Goal: Task Accomplishment & Management: Use online tool/utility

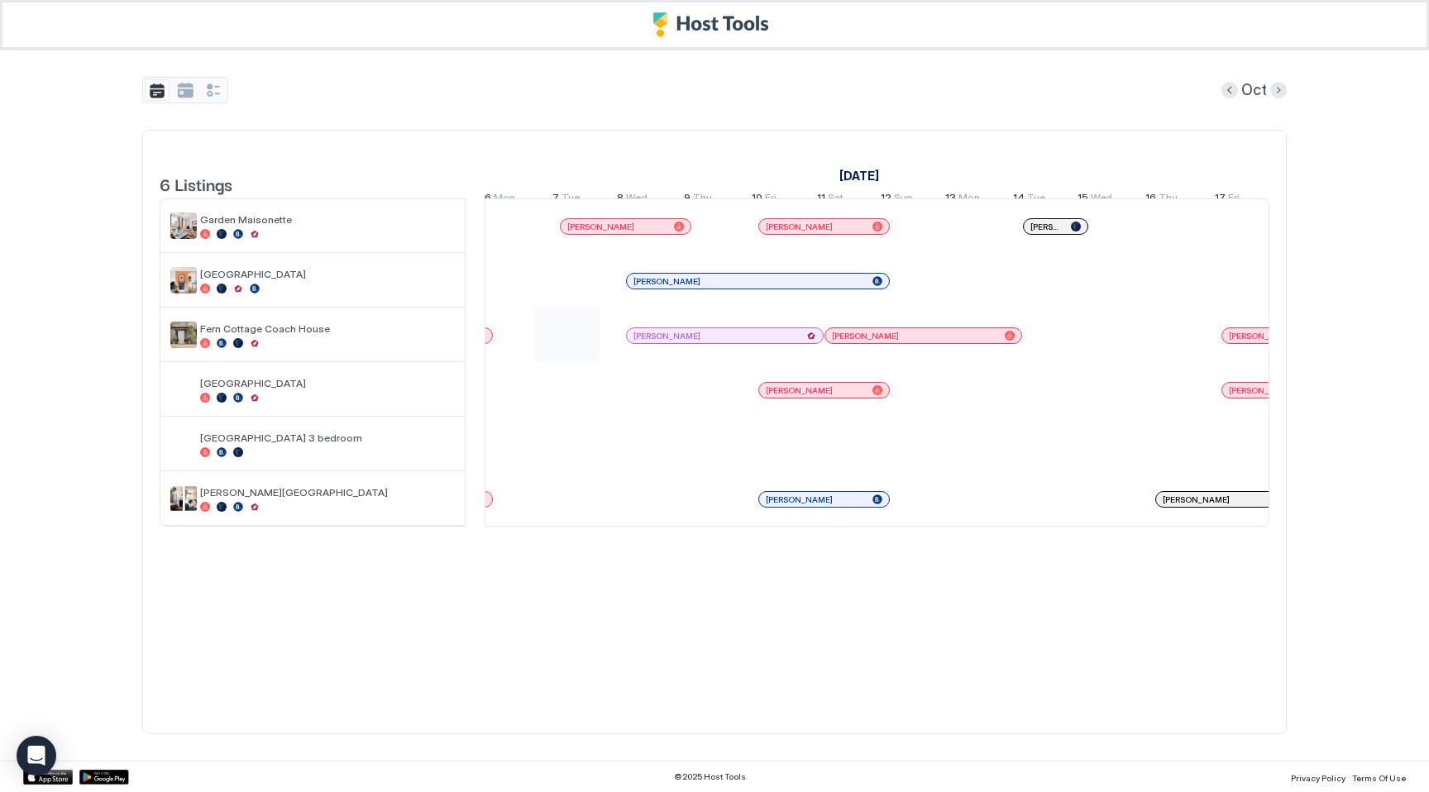
scroll to position [0, 1513]
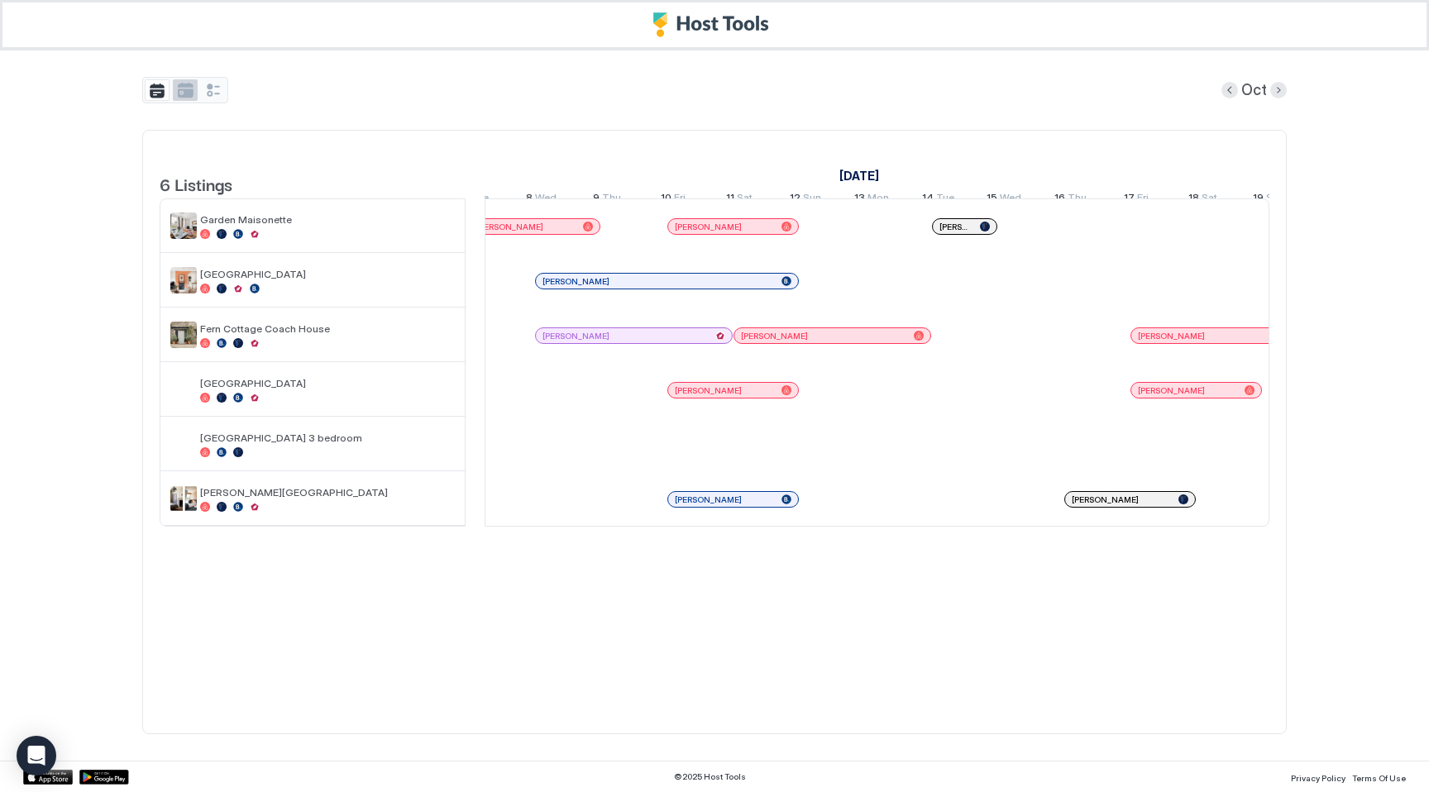
click at [193, 94] on button "tab-group" at bounding box center [185, 90] width 25 height 22
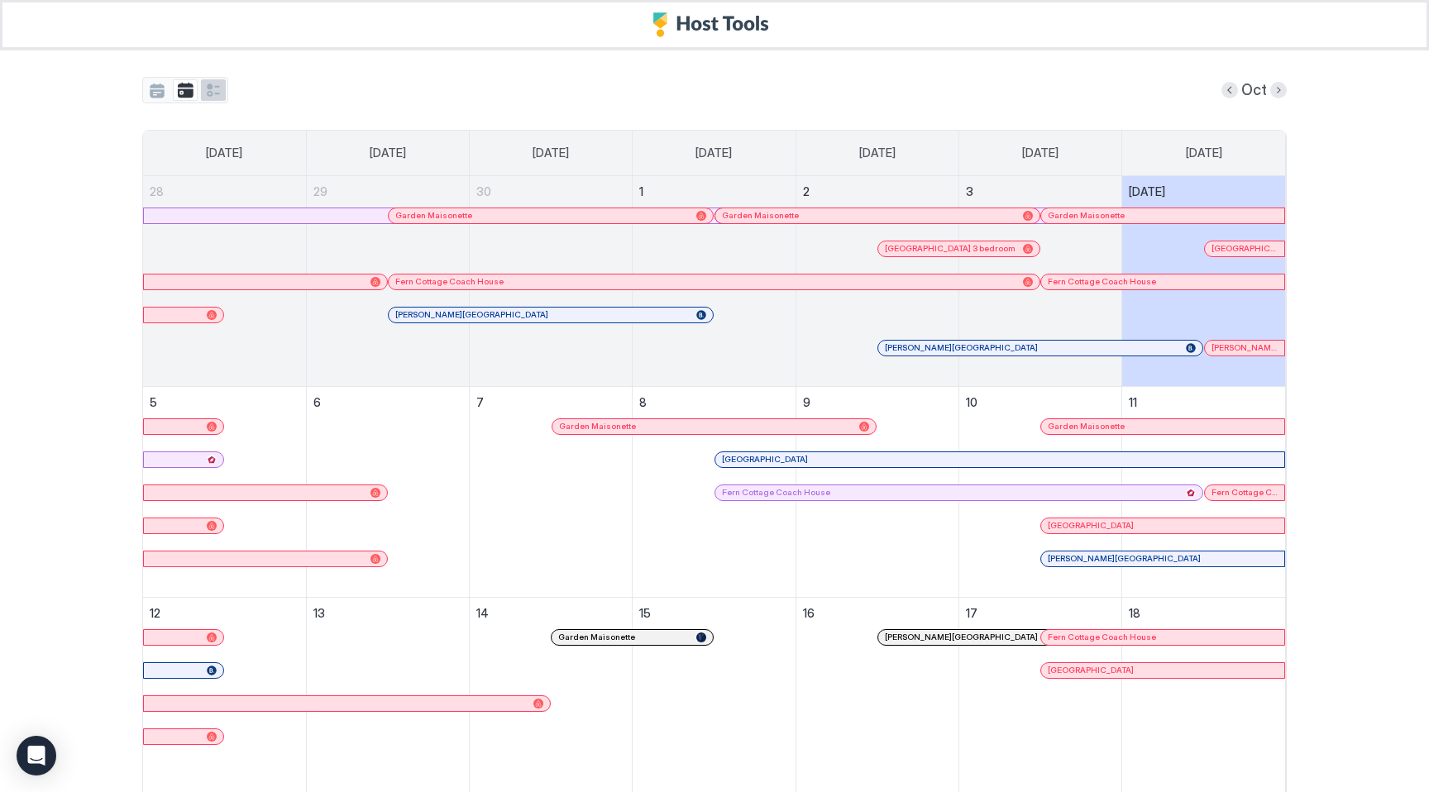
click at [213, 93] on button "tab-group" at bounding box center [213, 90] width 25 height 22
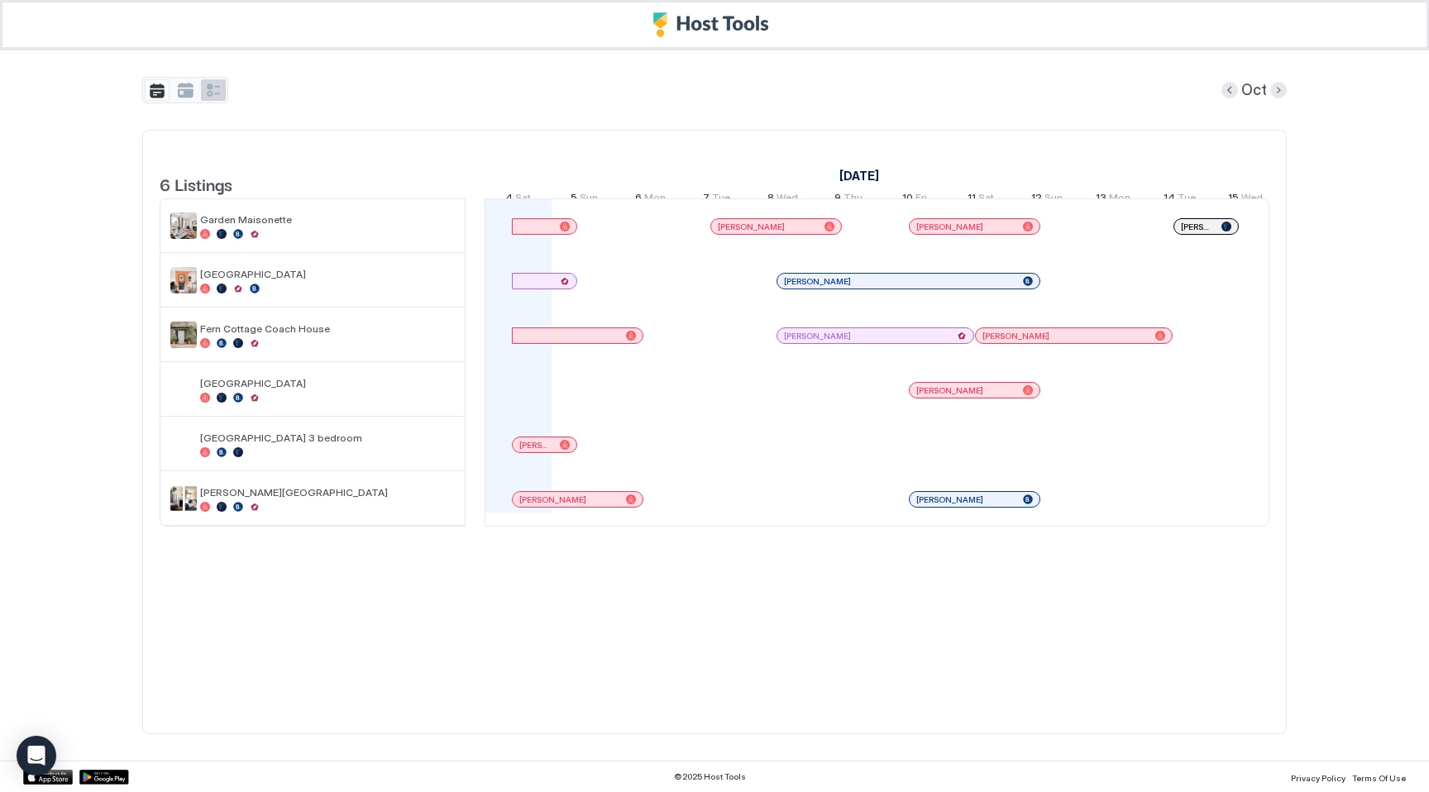
click at [217, 87] on button "tab-group" at bounding box center [213, 90] width 25 height 22
